Goal: Task Accomplishment & Management: Use online tool/utility

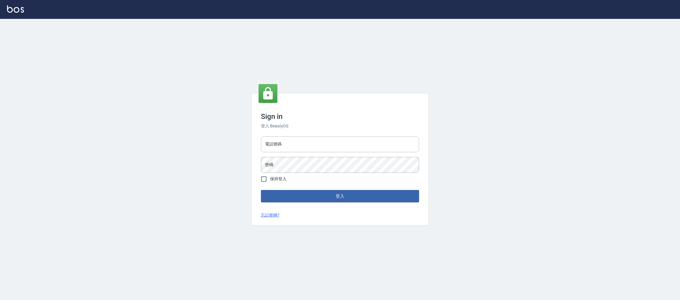
click at [372, 134] on div "電話號碼 電話號碼 密碼 密碼" at bounding box center [340, 154] width 163 height 41
click at [363, 140] on input "電話號碼" at bounding box center [340, 144] width 158 height 16
click at [323, 137] on input "09819211167" at bounding box center [340, 144] width 158 height 16
type input "0981921116"
click at [261, 190] on button "登入" at bounding box center [340, 196] width 158 height 12
